Goal: Complete application form

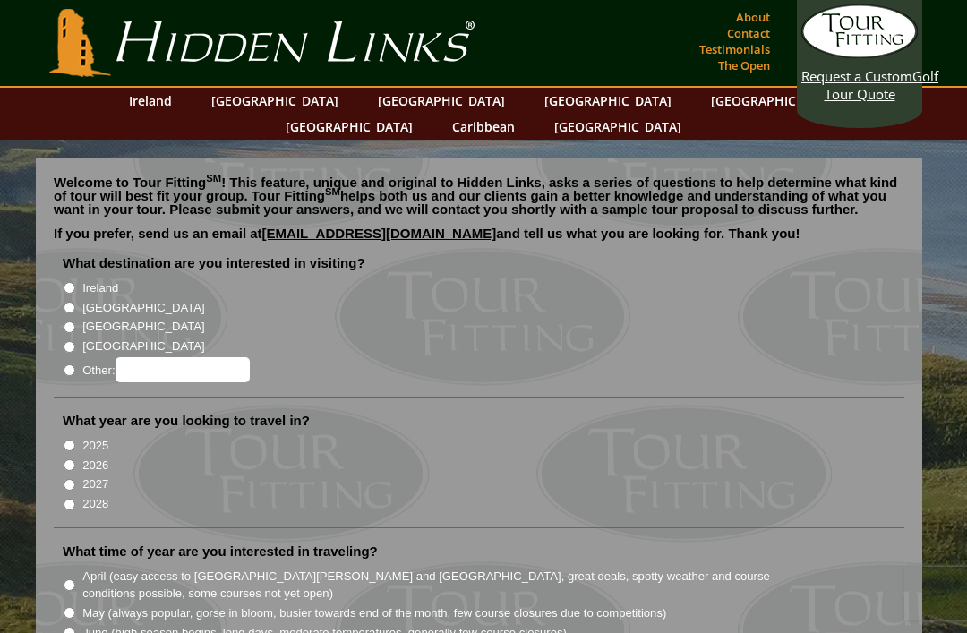
click at [67, 282] on input "Ireland" at bounding box center [70, 288] width 12 height 12
radio input "true"
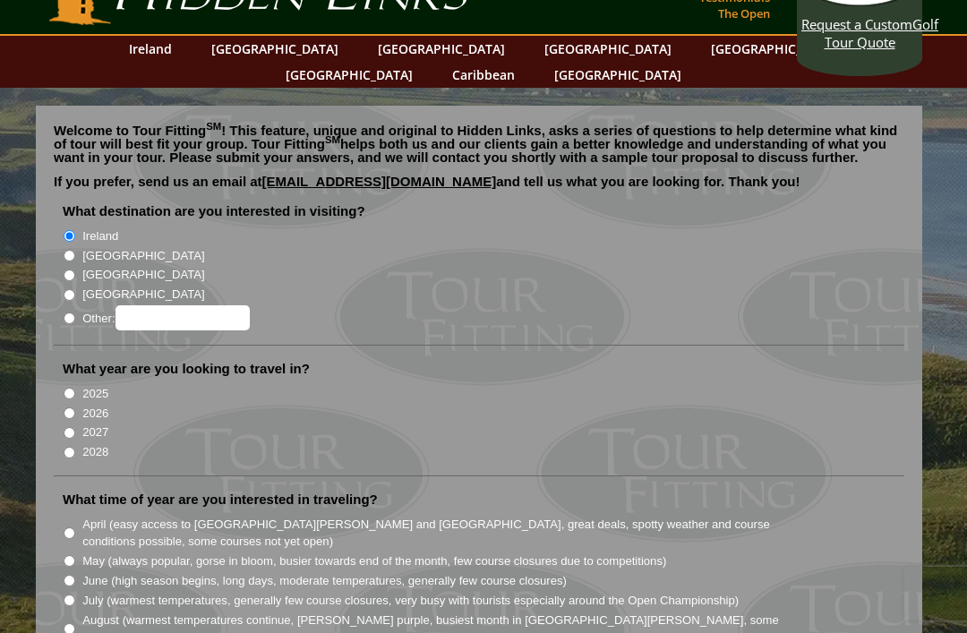
scroll to position [64, 0]
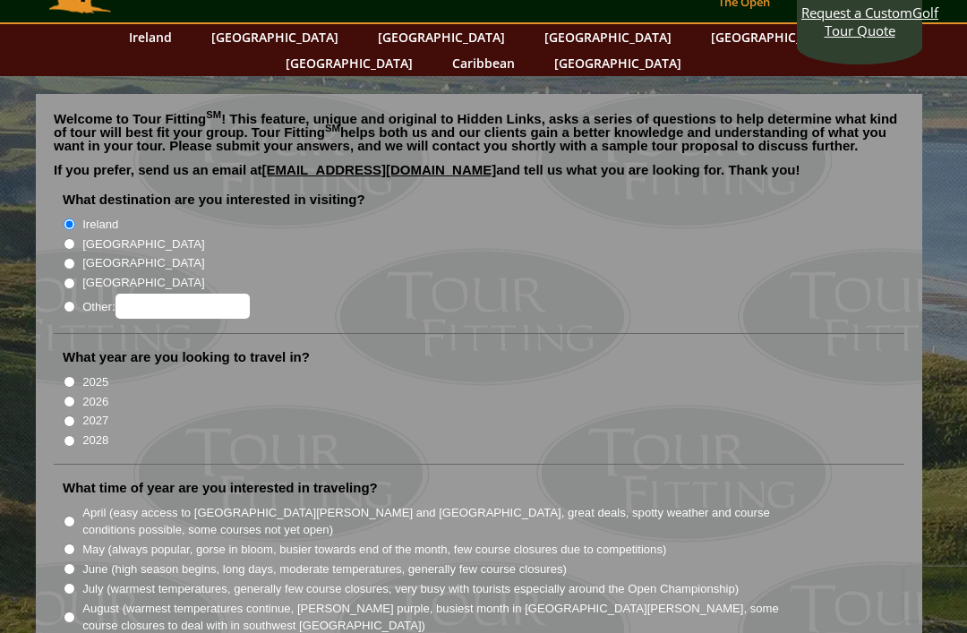
click at [60, 373] on li "What year are you looking to travel in? 2025 2026 2027 2028" at bounding box center [479, 406] width 851 height 116
click at [70, 396] on input "2026" at bounding box center [70, 402] width 12 height 12
radio input "true"
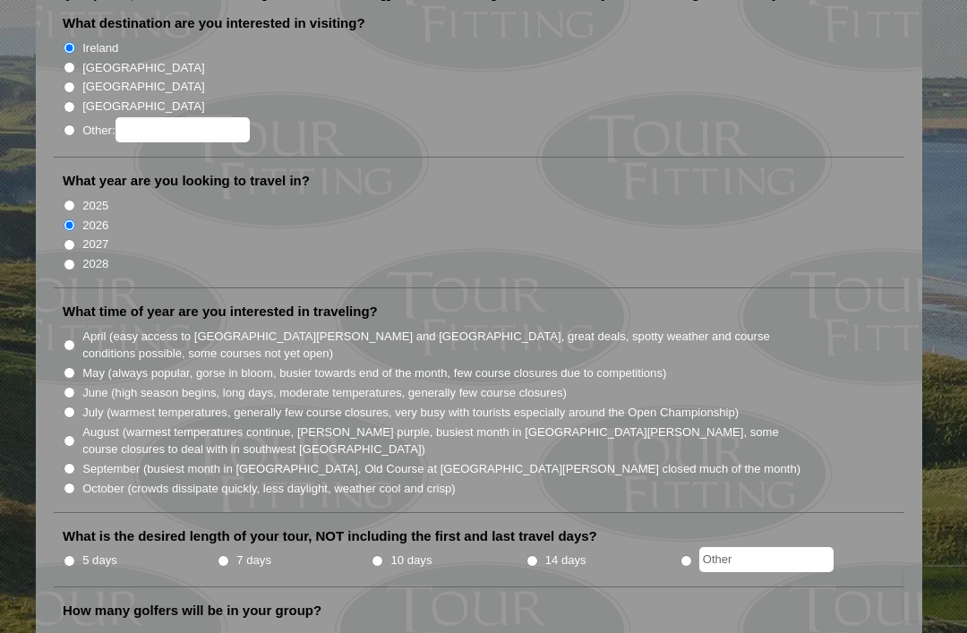
scroll to position [252, 0]
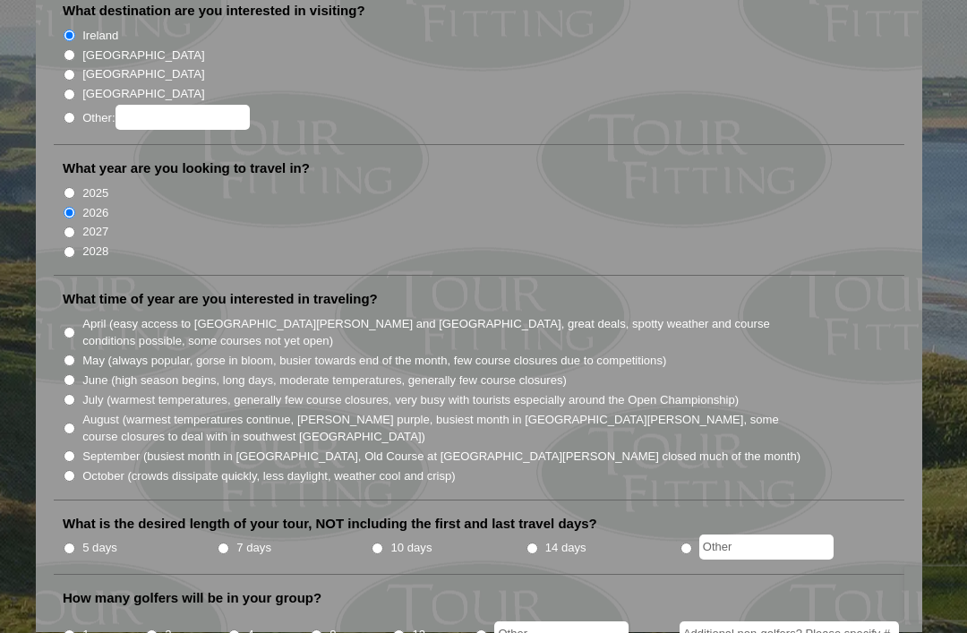
click at [75, 356] on input "May (always popular, gorse in bloom, busier towards end of the month, few cours…" at bounding box center [70, 362] width 12 height 12
radio input "true"
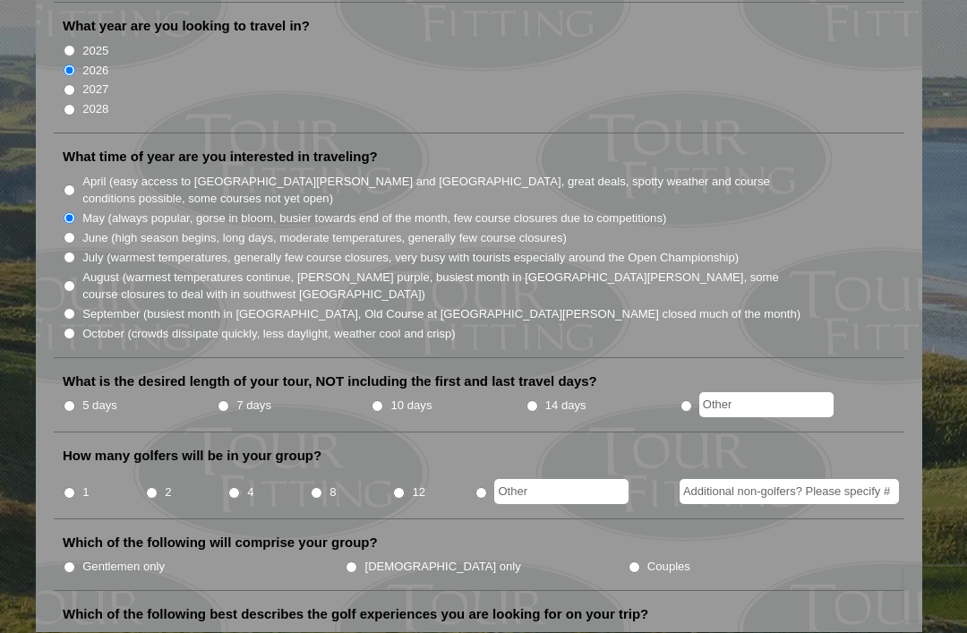
scroll to position [417, 0]
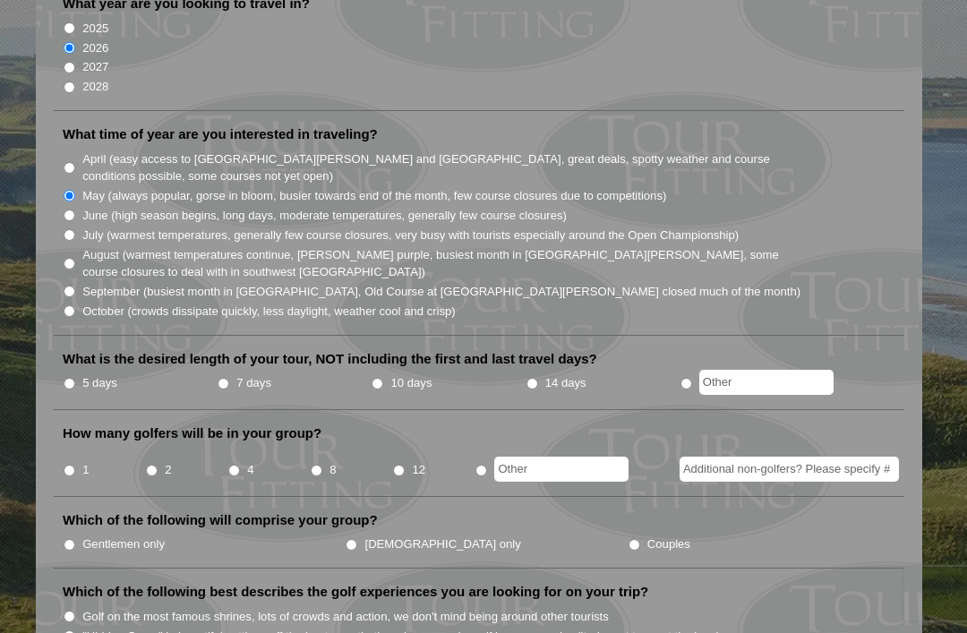
click at [392, 373] on li "10 days" at bounding box center [448, 384] width 154 height 22
click at [390, 373] on li "10 days" at bounding box center [448, 384] width 154 height 22
click at [391, 350] on li "What is the desired length of your tour, NOT including the first and last trave…" at bounding box center [479, 380] width 851 height 60
click at [399, 374] on label "10 days" at bounding box center [411, 383] width 41 height 18
click at [383, 378] on input "10 days" at bounding box center [378, 384] width 12 height 12
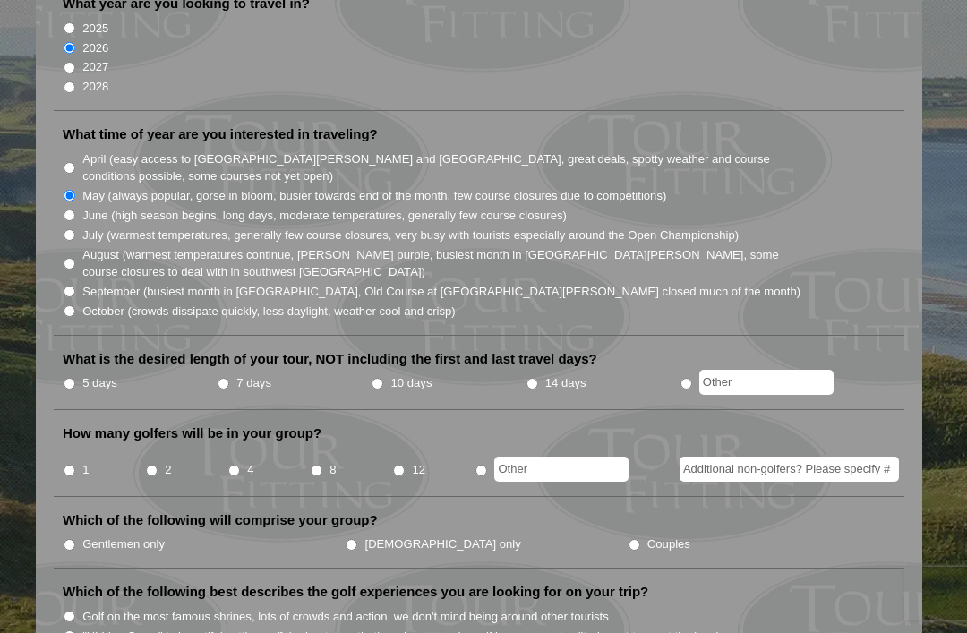
radio input "true"
click at [334, 461] on label "8" at bounding box center [333, 470] width 6 height 18
click at [322, 465] on input "8" at bounding box center [317, 471] width 12 height 12
radio input "true"
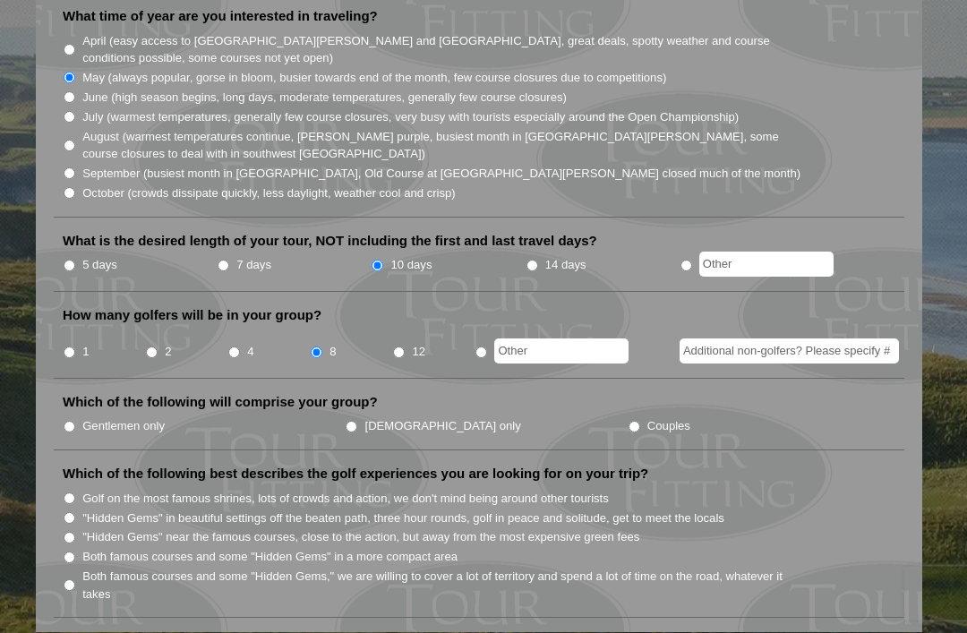
scroll to position [537, 0]
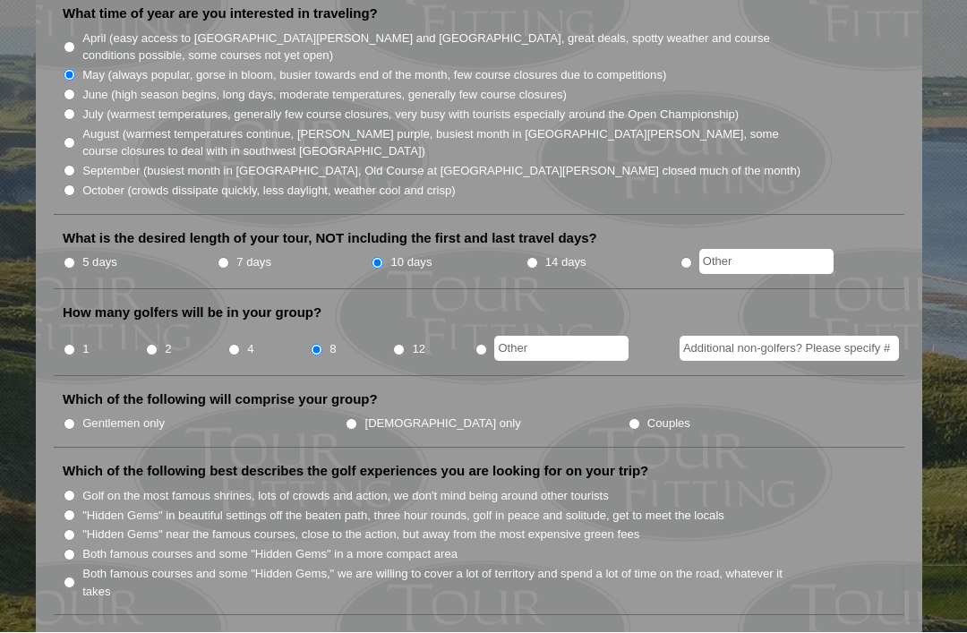
click at [66, 419] on input "Gentlemen only" at bounding box center [70, 425] width 12 height 12
radio input "true"
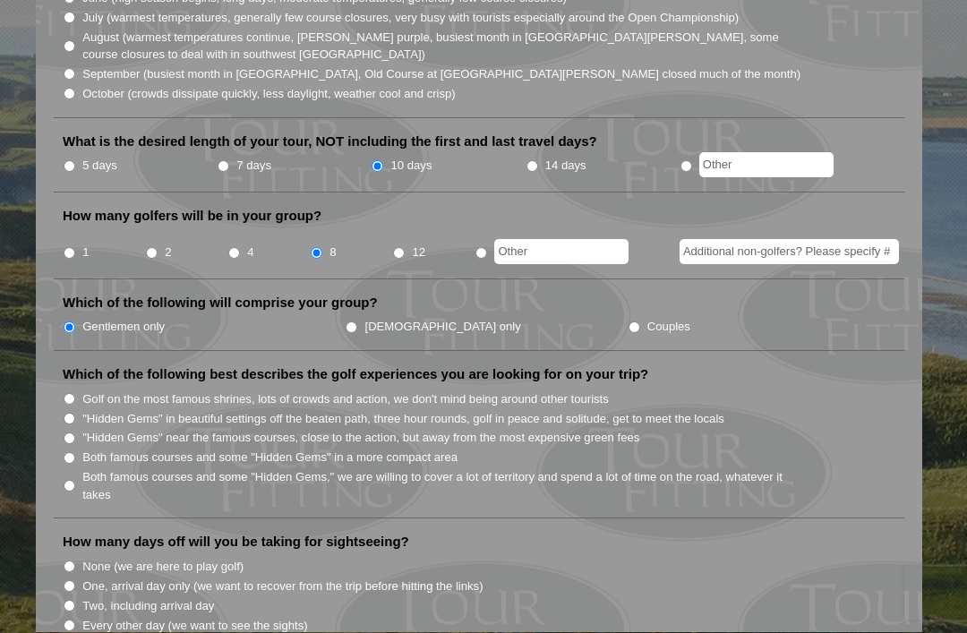
scroll to position [648, 0]
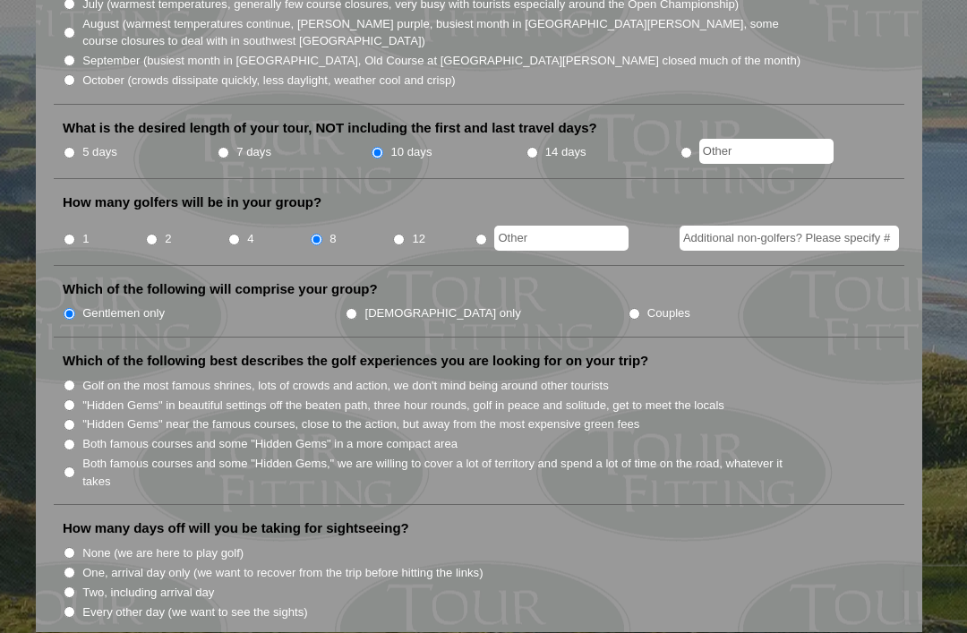
click at [66, 420] on input ""Hidden Gems" near the famous courses, close to the action, but away from the m…" at bounding box center [70, 426] width 12 height 12
radio input "true"
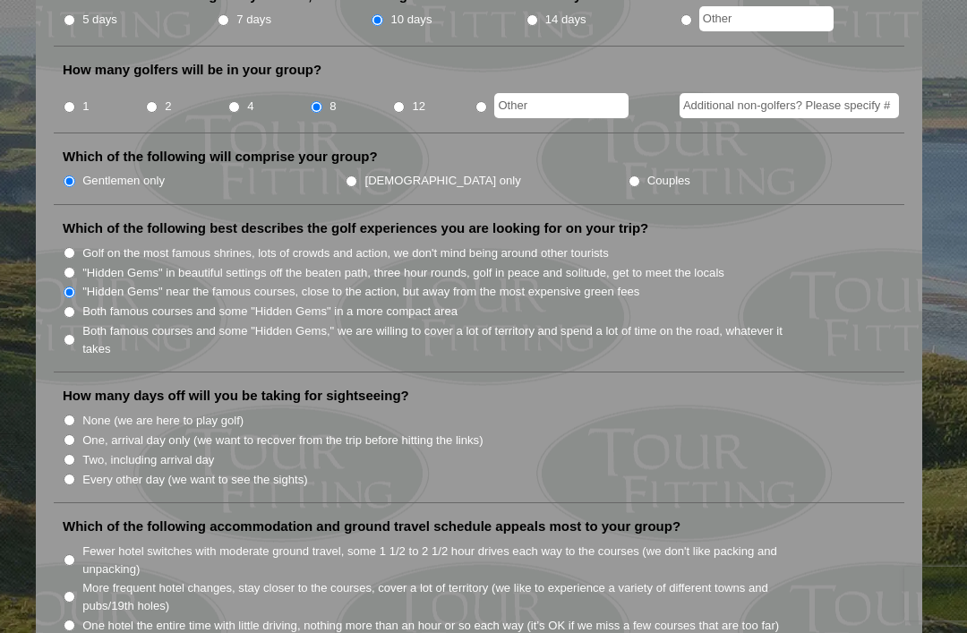
scroll to position [795, 0]
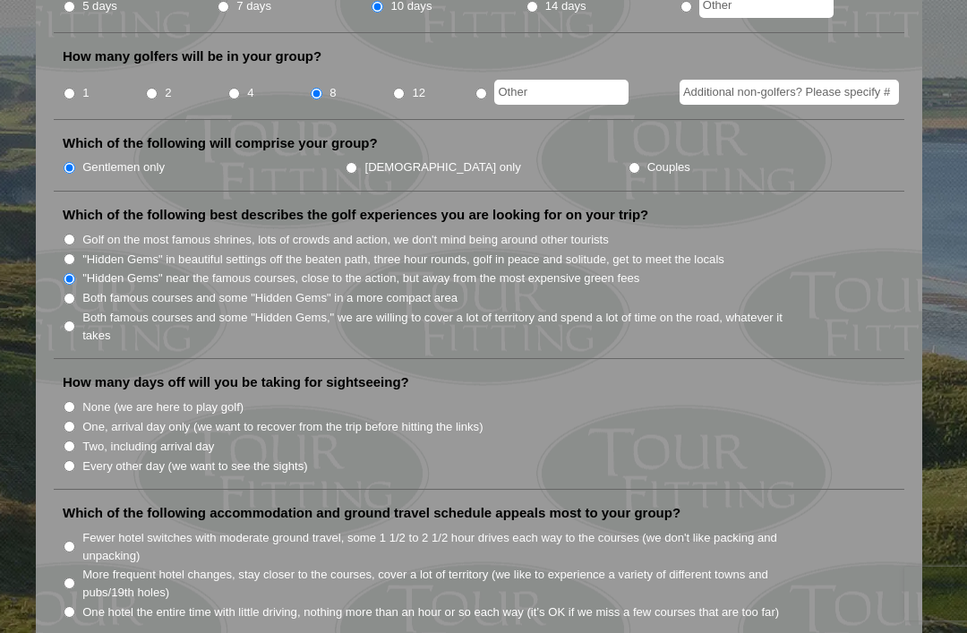
click at [70, 460] on input "Every other day (we want to see the sights)" at bounding box center [70, 466] width 12 height 12
radio input "true"
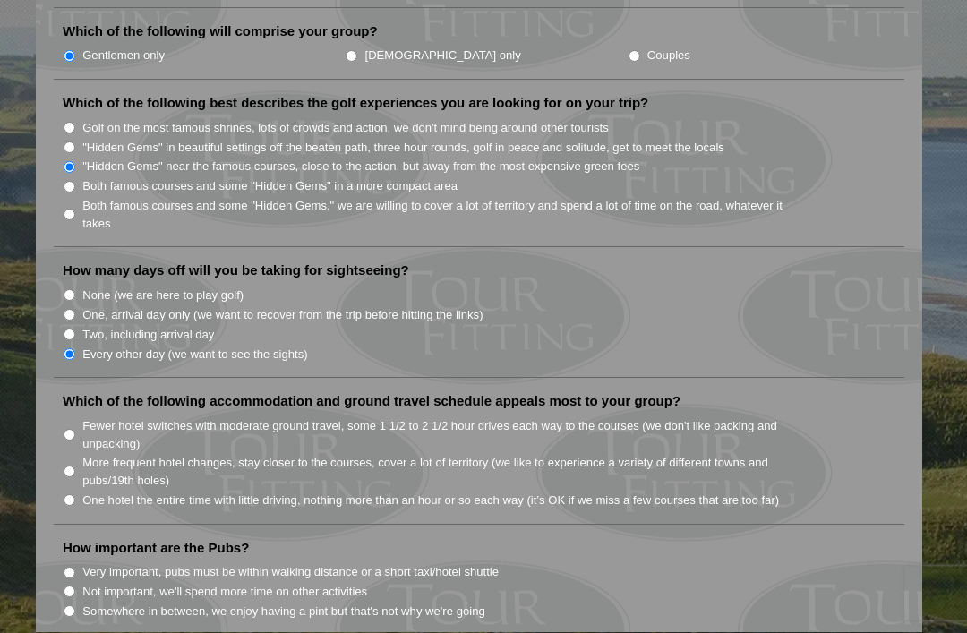
scroll to position [907, 0]
click at [71, 494] on input "One hotel the entire time with little driving, nothing more than an hour or so …" at bounding box center [70, 500] width 12 height 12
radio input "true"
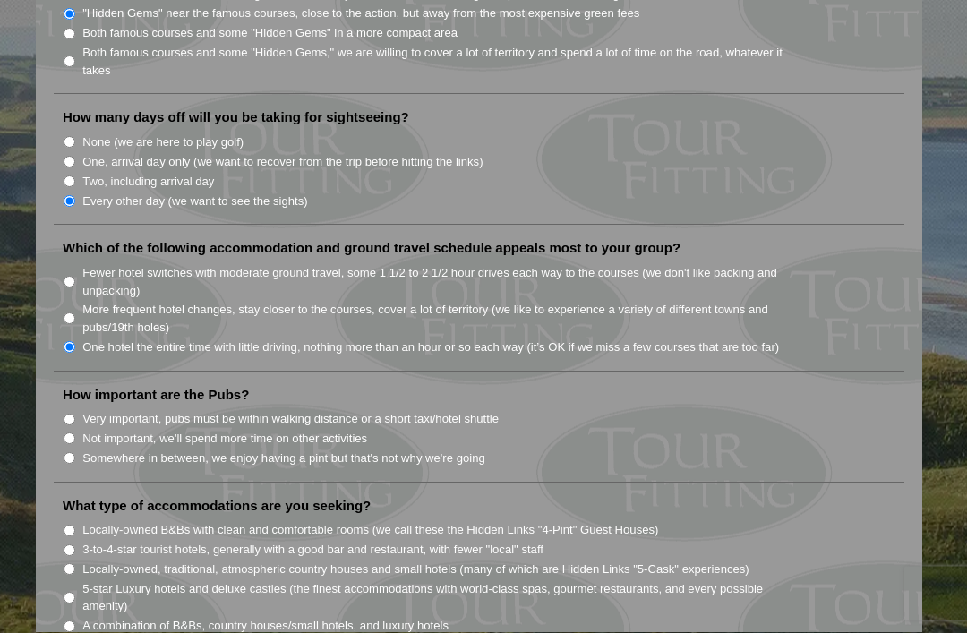
scroll to position [1061, 0]
click at [65, 413] on input "Very important, pubs must be within walking distance or a short taxi/hotel shut…" at bounding box center [70, 419] width 12 height 12
radio input "true"
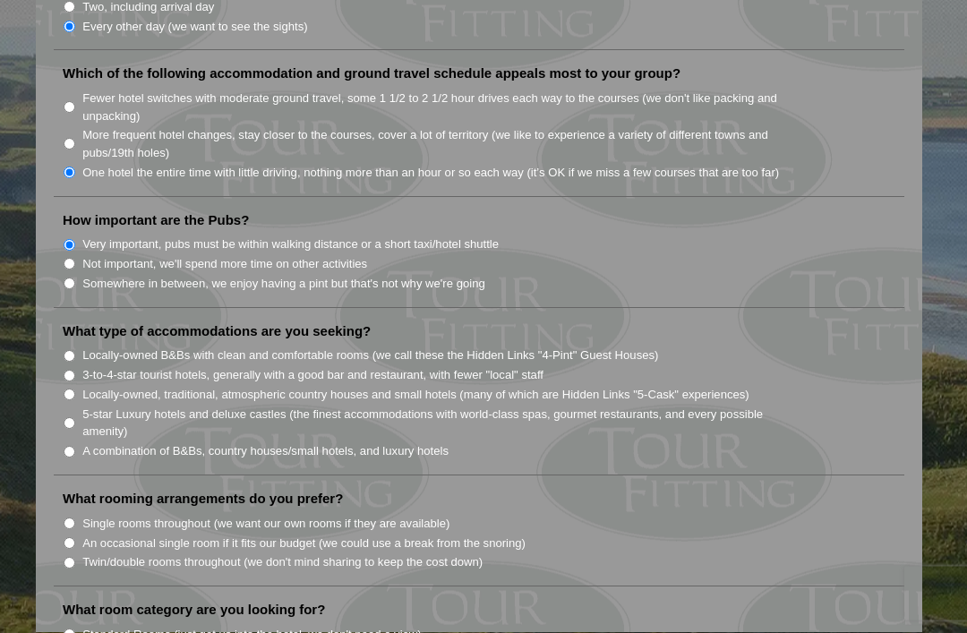
scroll to position [1236, 0]
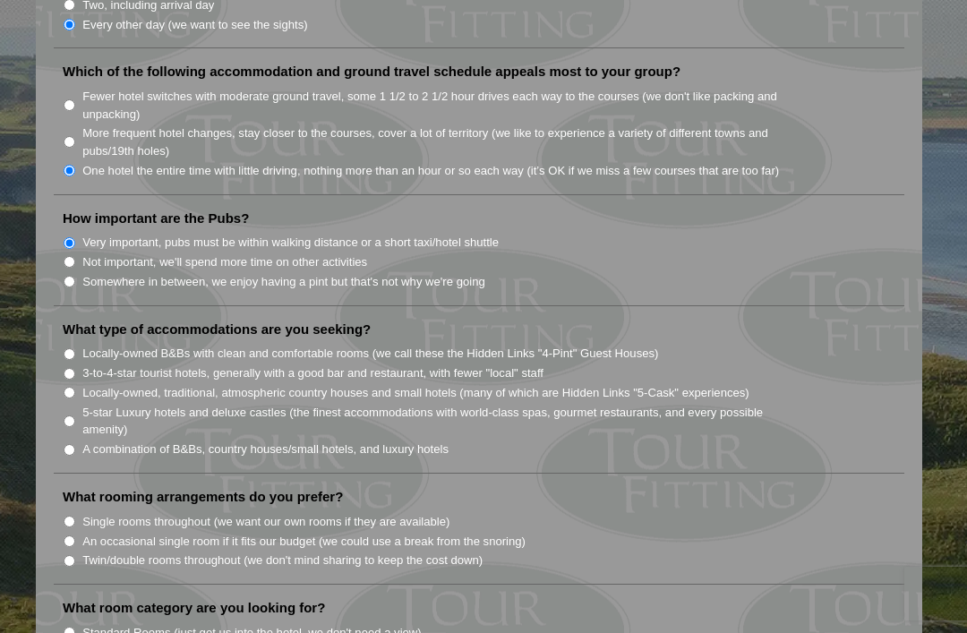
click at [74, 368] on input "3-to-4-star tourist hotels, generally with a good bar and restaurant, with fewe…" at bounding box center [70, 374] width 12 height 12
radio input "true"
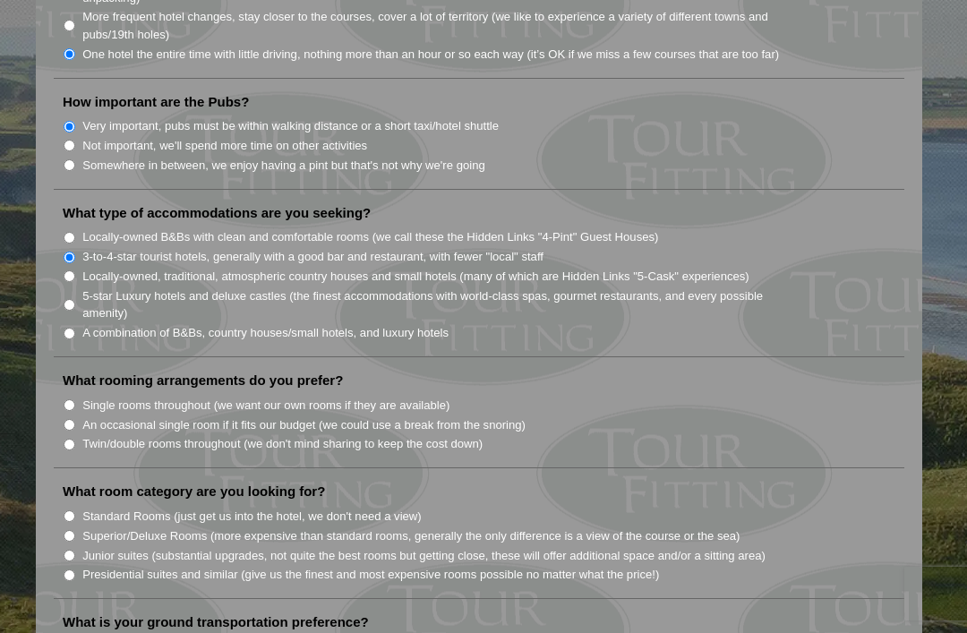
scroll to position [1380, 0]
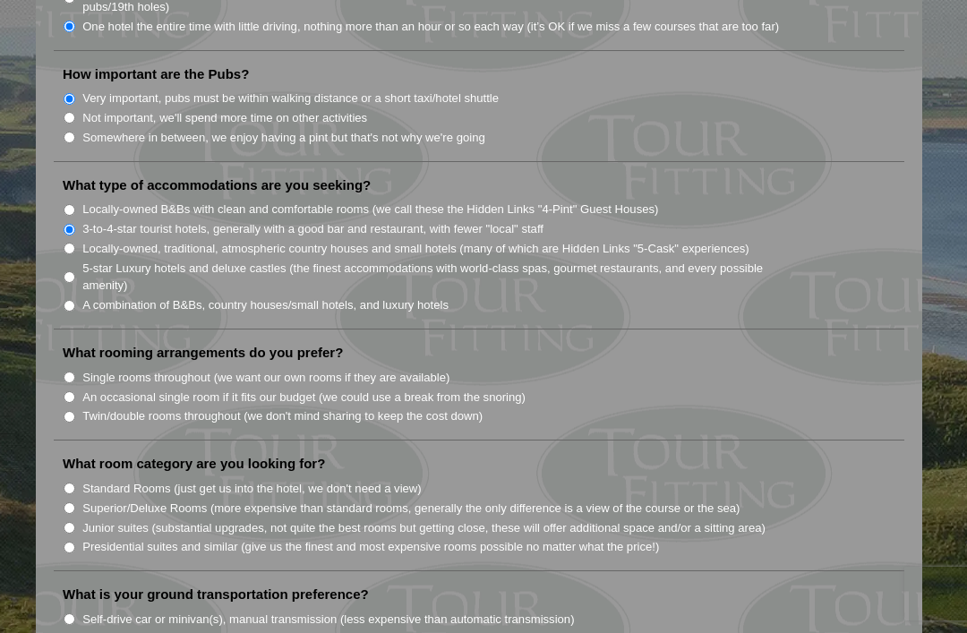
click at [75, 411] on input "Twin/double rooms throughout (we don't mind sharing to keep the cost down)" at bounding box center [70, 417] width 12 height 12
radio input "true"
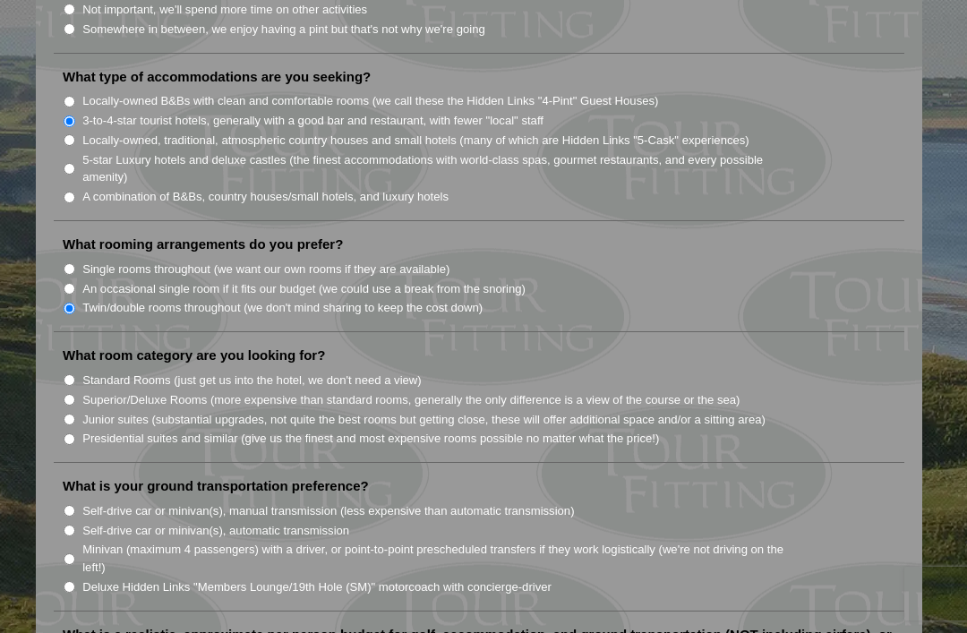
scroll to position [1485, 0]
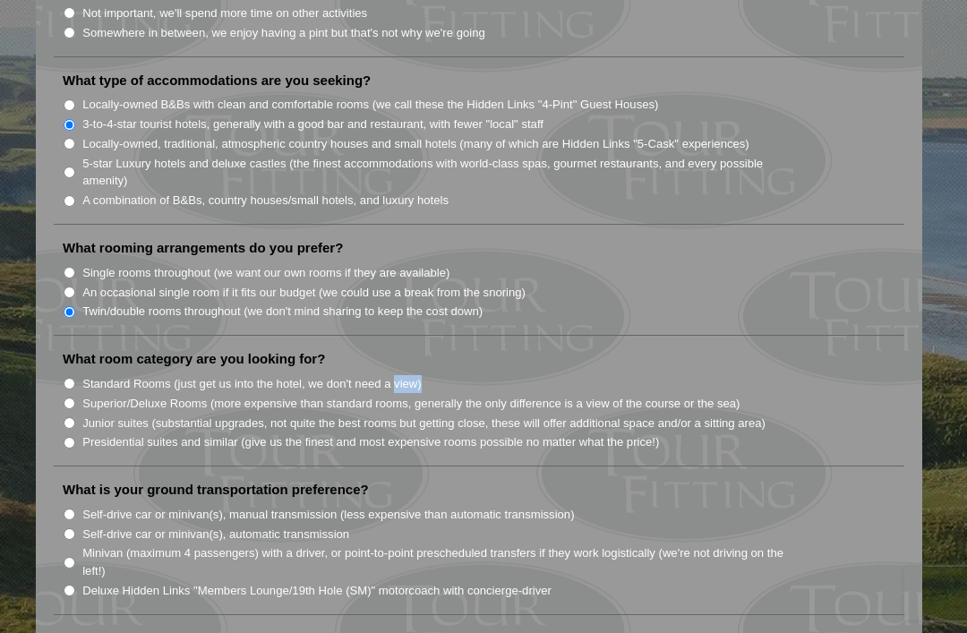
click at [73, 398] on input "Superior/Deluxe Rooms (more expensive than standard rooms, generally the only d…" at bounding box center [70, 404] width 12 height 12
radio input "true"
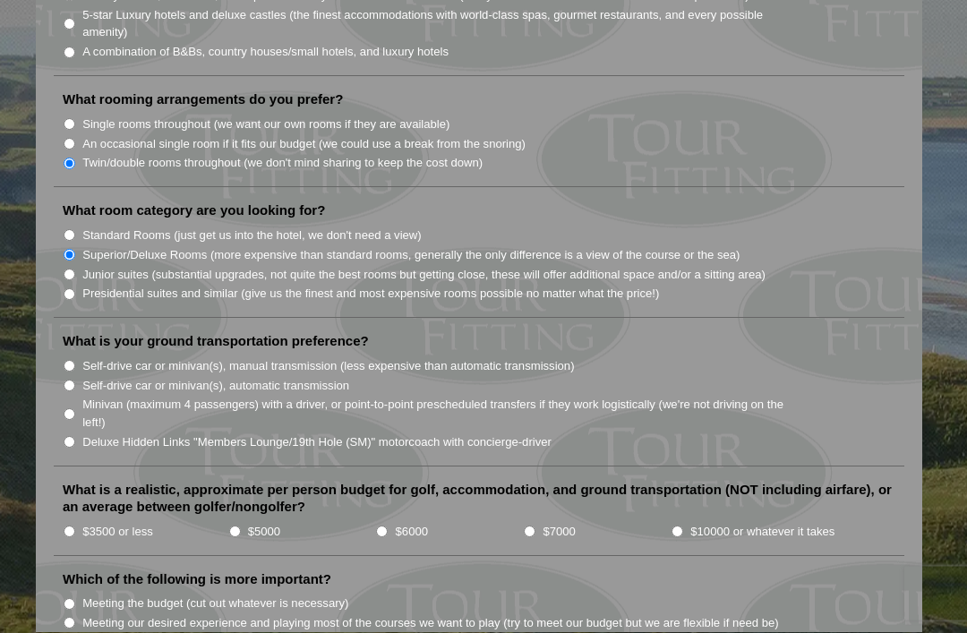
scroll to position [1636, 0]
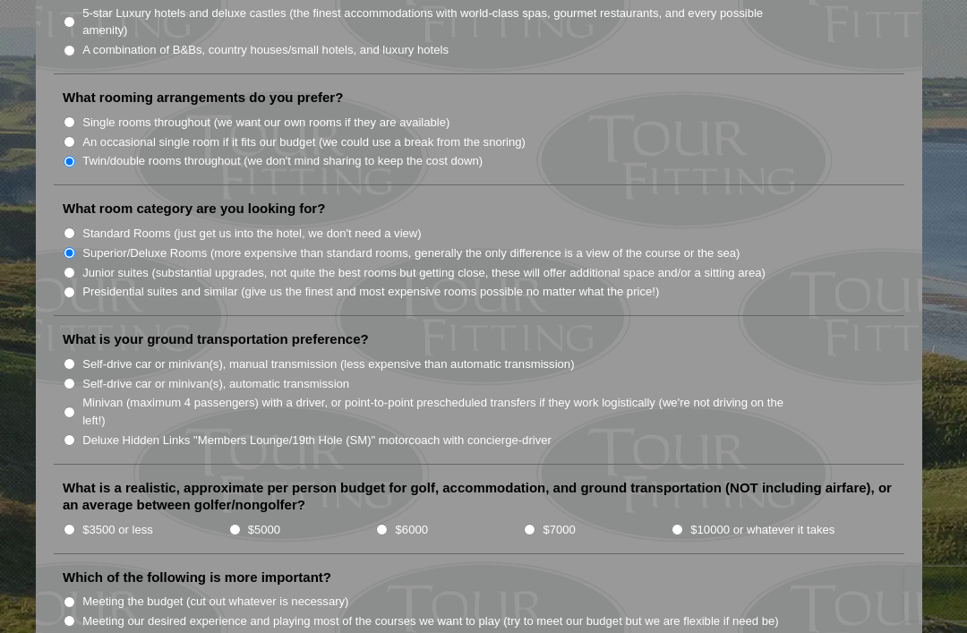
click at [73, 407] on input "Minivan (maximum 4 passengers) with a driver, or point-to-point prescheduled tr…" at bounding box center [70, 413] width 12 height 12
radio input "true"
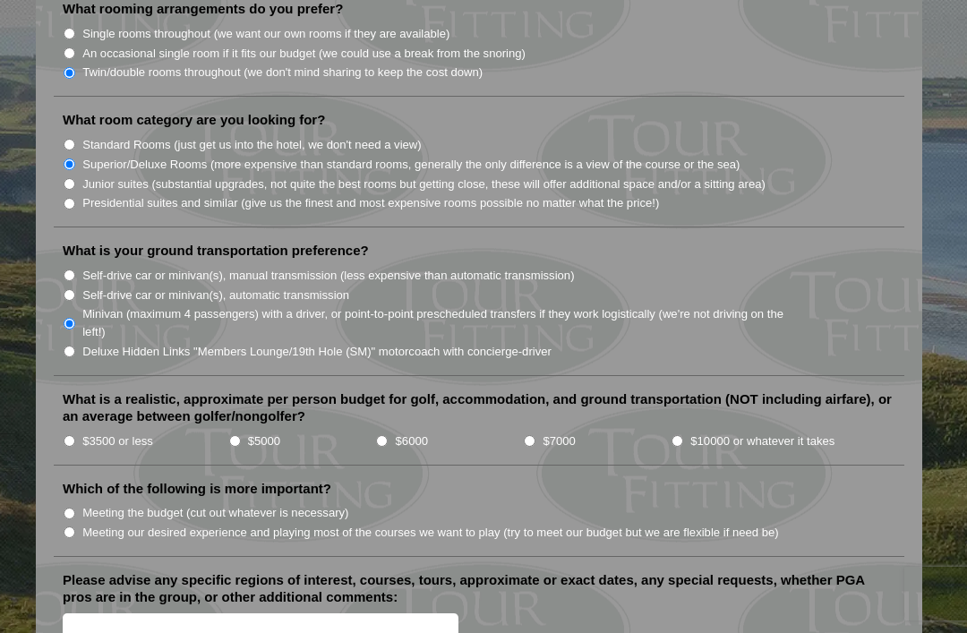
scroll to position [1727, 0]
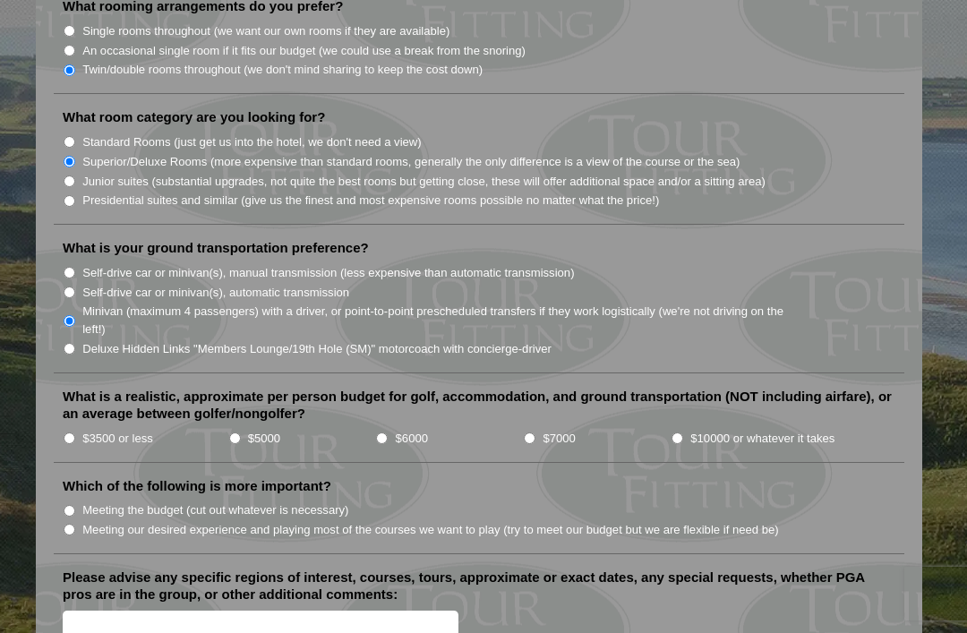
click at [233, 433] on input "$5000" at bounding box center [235, 439] width 12 height 12
radio input "true"
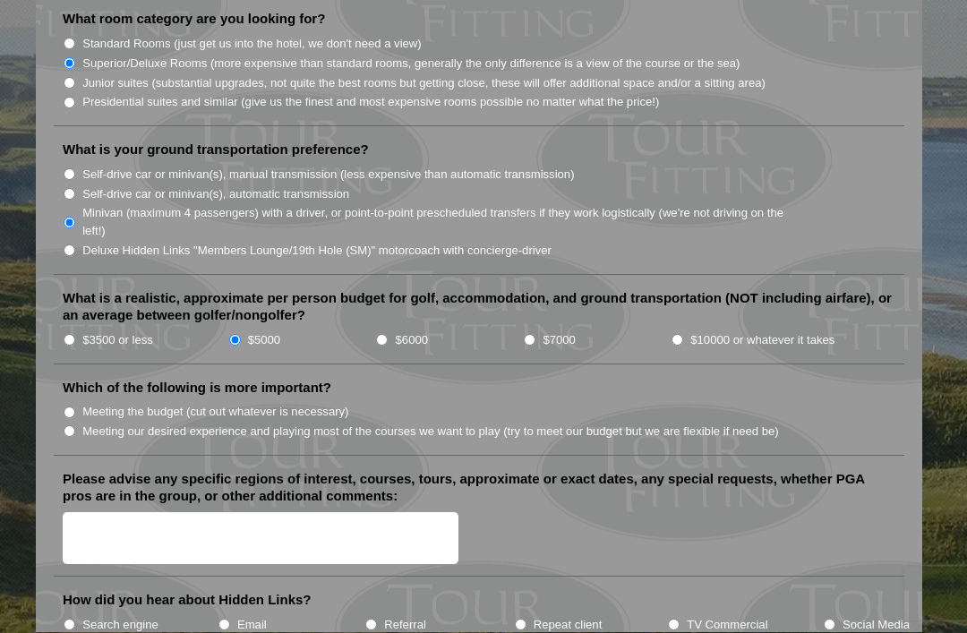
scroll to position [1827, 0]
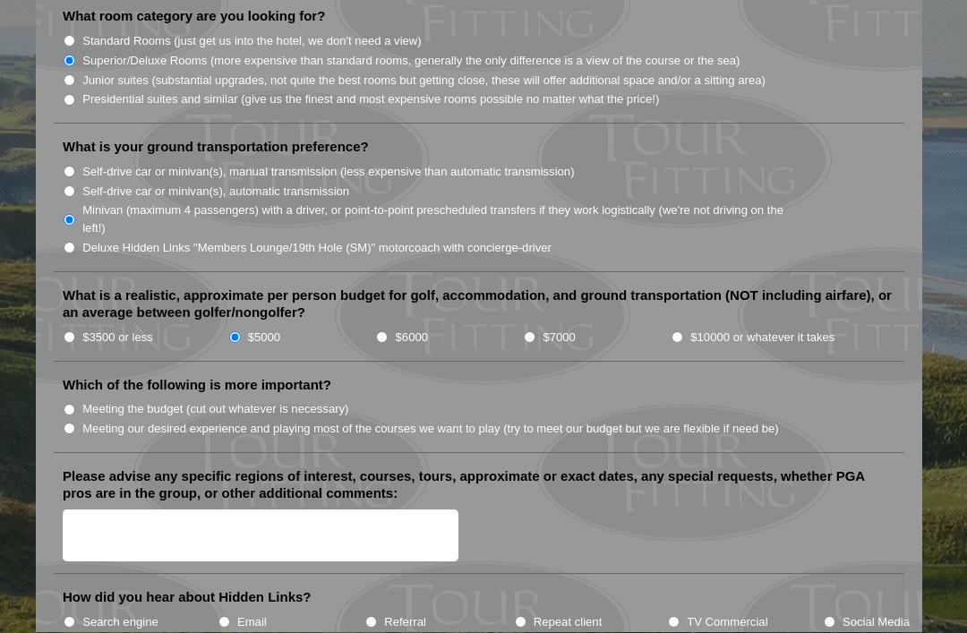
click at [71, 332] on input "$3500 or less" at bounding box center [70, 338] width 12 height 12
radio input "true"
click at [69, 424] on input "Meeting our desired experience and playing most of the courses we want to play …" at bounding box center [70, 430] width 12 height 12
radio input "true"
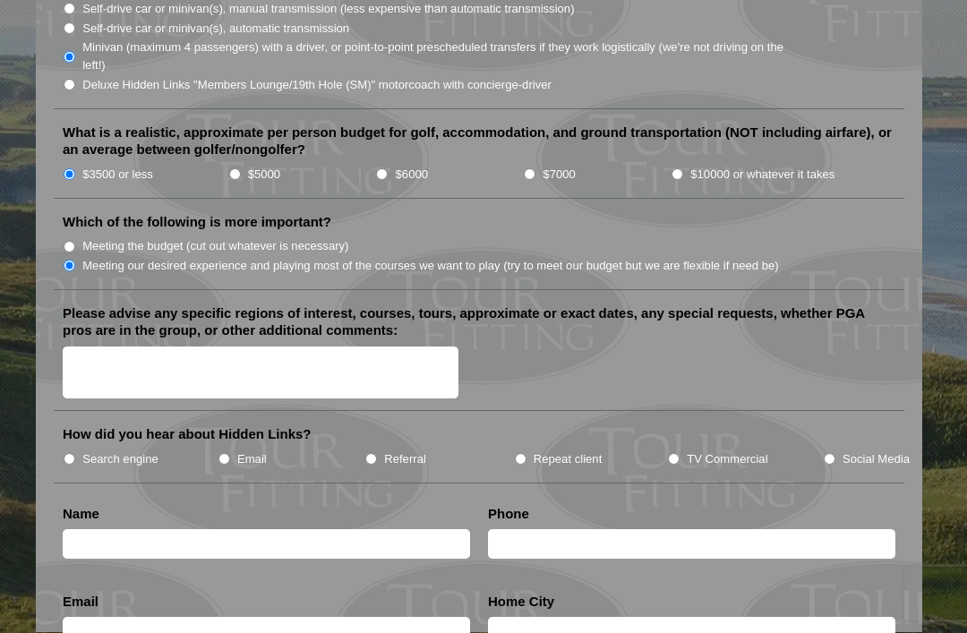
scroll to position [2005, 0]
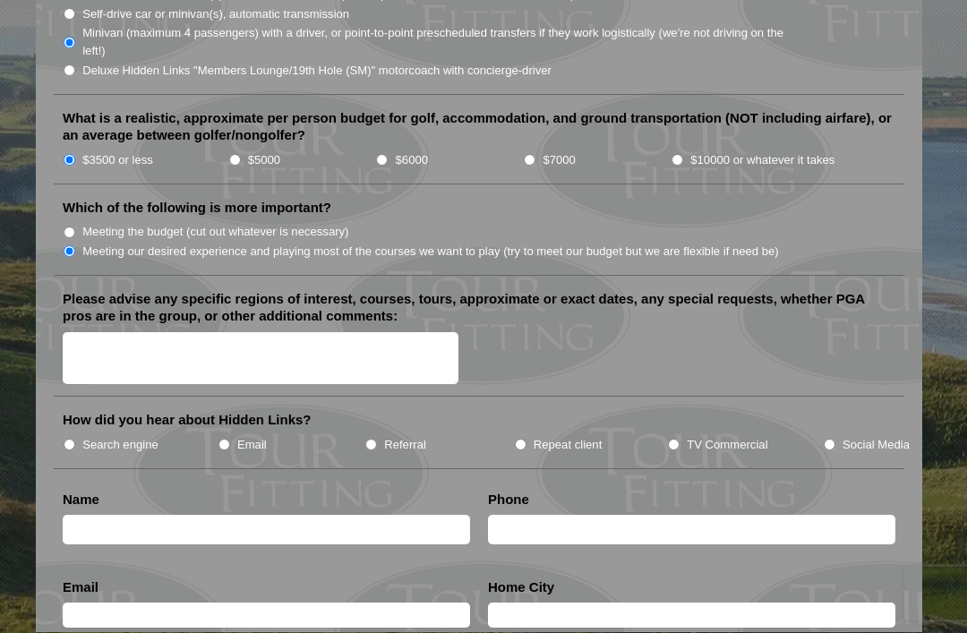
click at [219, 440] on input "Email" at bounding box center [225, 446] width 12 height 12
radio input "true"
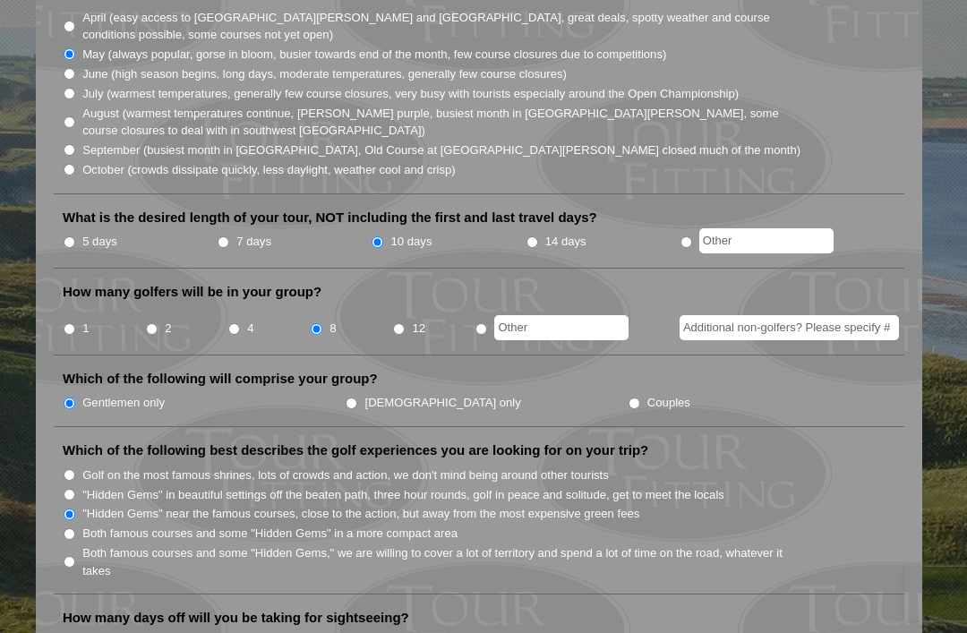
scroll to position [558, 0]
